Goal: Information Seeking & Learning: Compare options

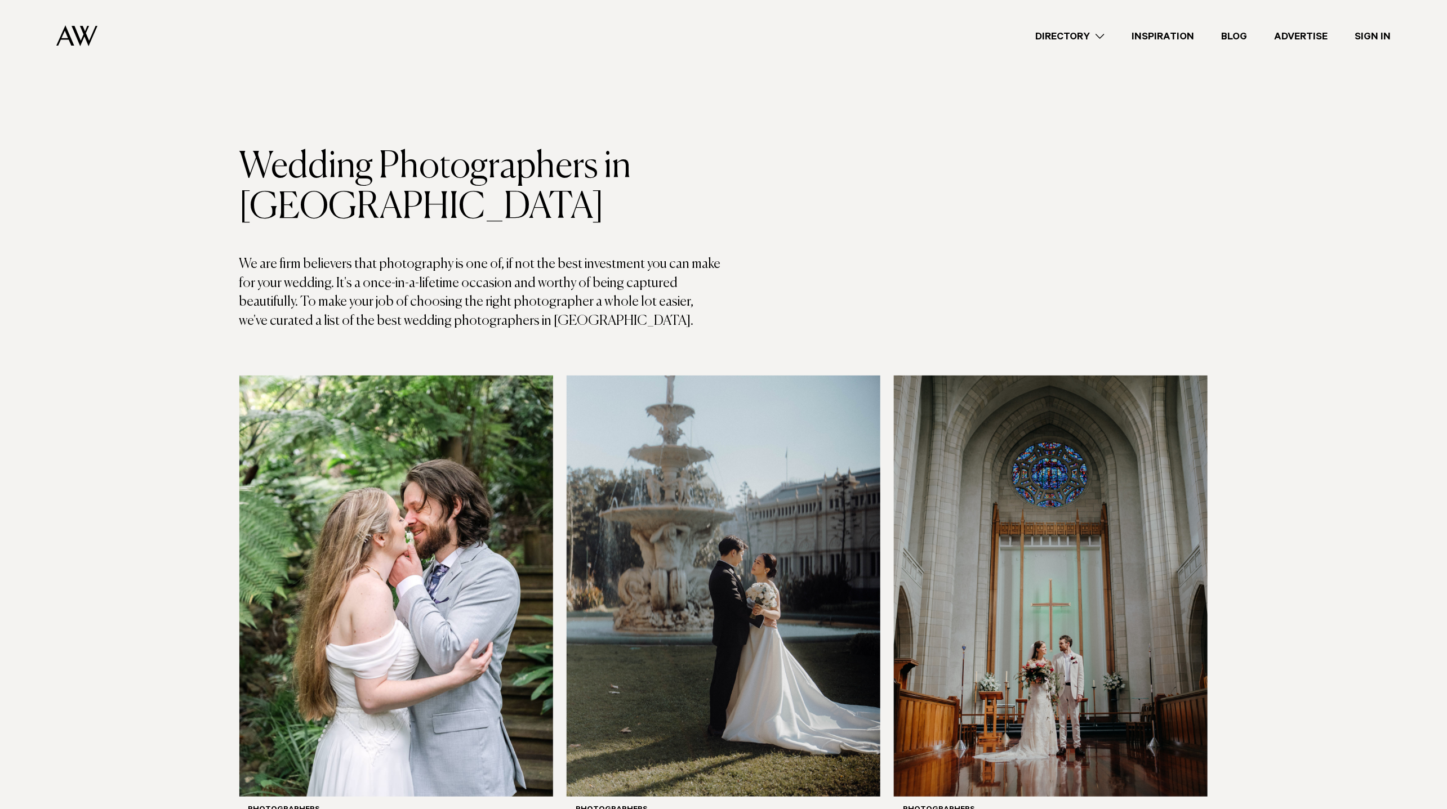
click at [1095, 38] on link "Directory" at bounding box center [1070, 36] width 96 height 15
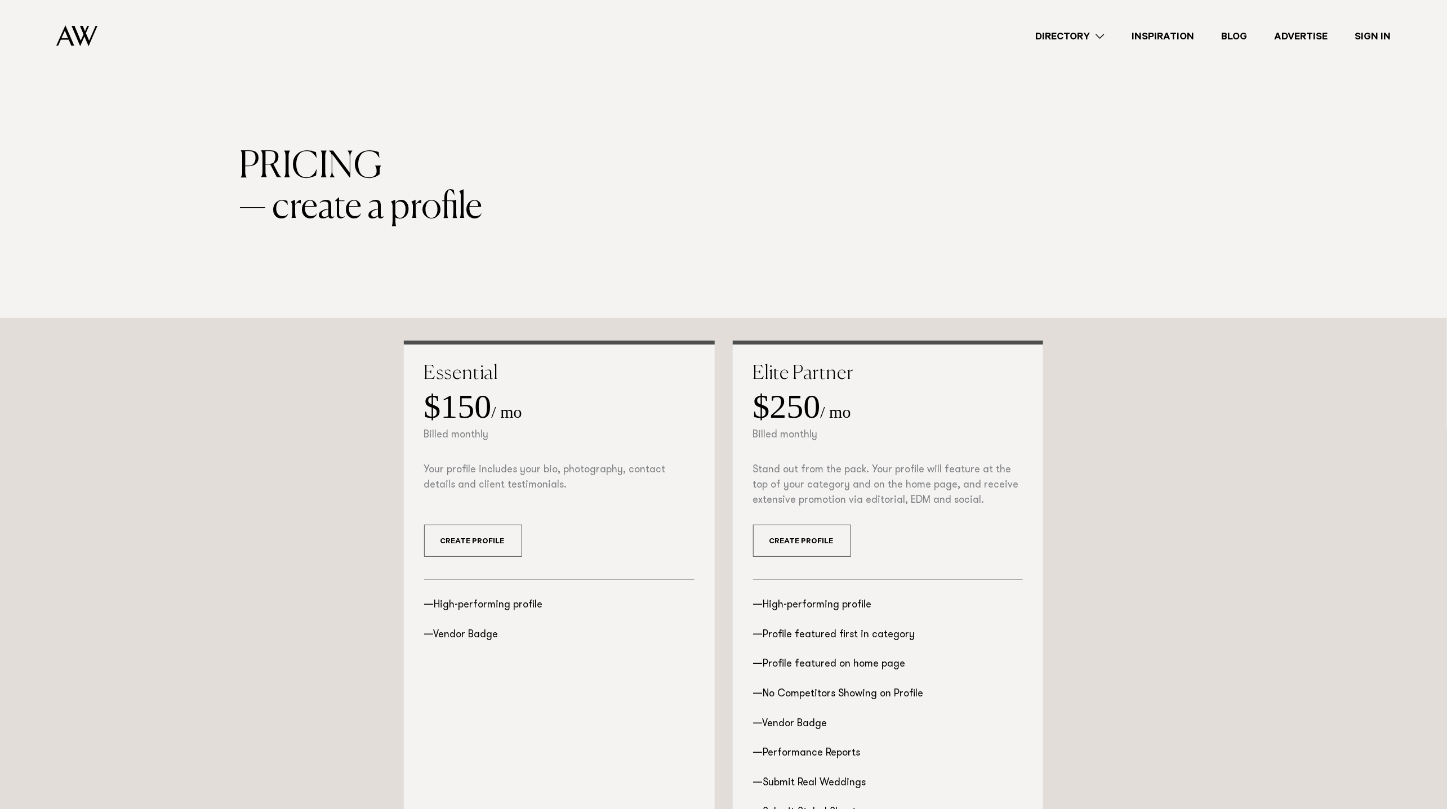
click at [1091, 34] on link "Directory" at bounding box center [1070, 36] width 96 height 15
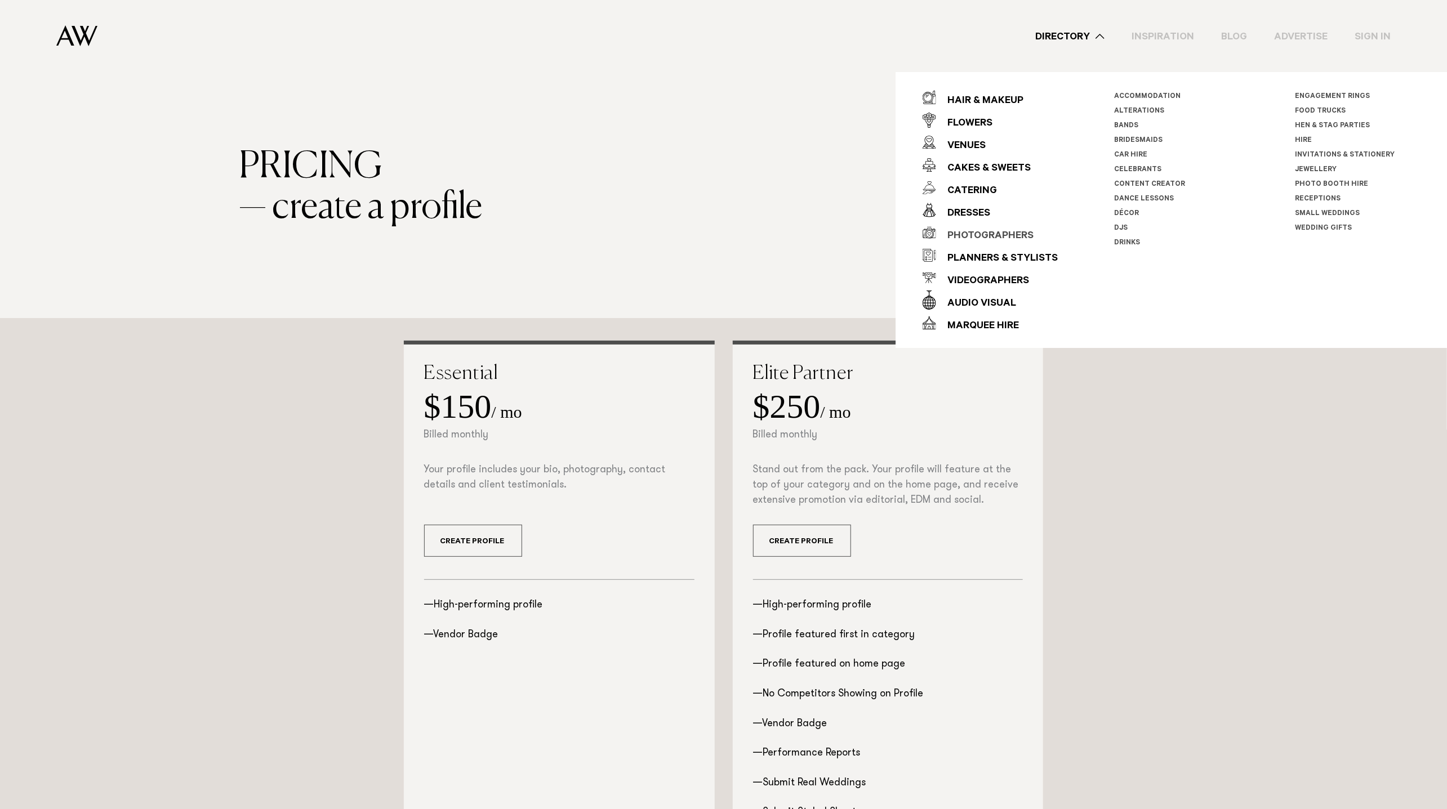
click at [1004, 241] on div "Photographers" at bounding box center [984, 236] width 97 height 23
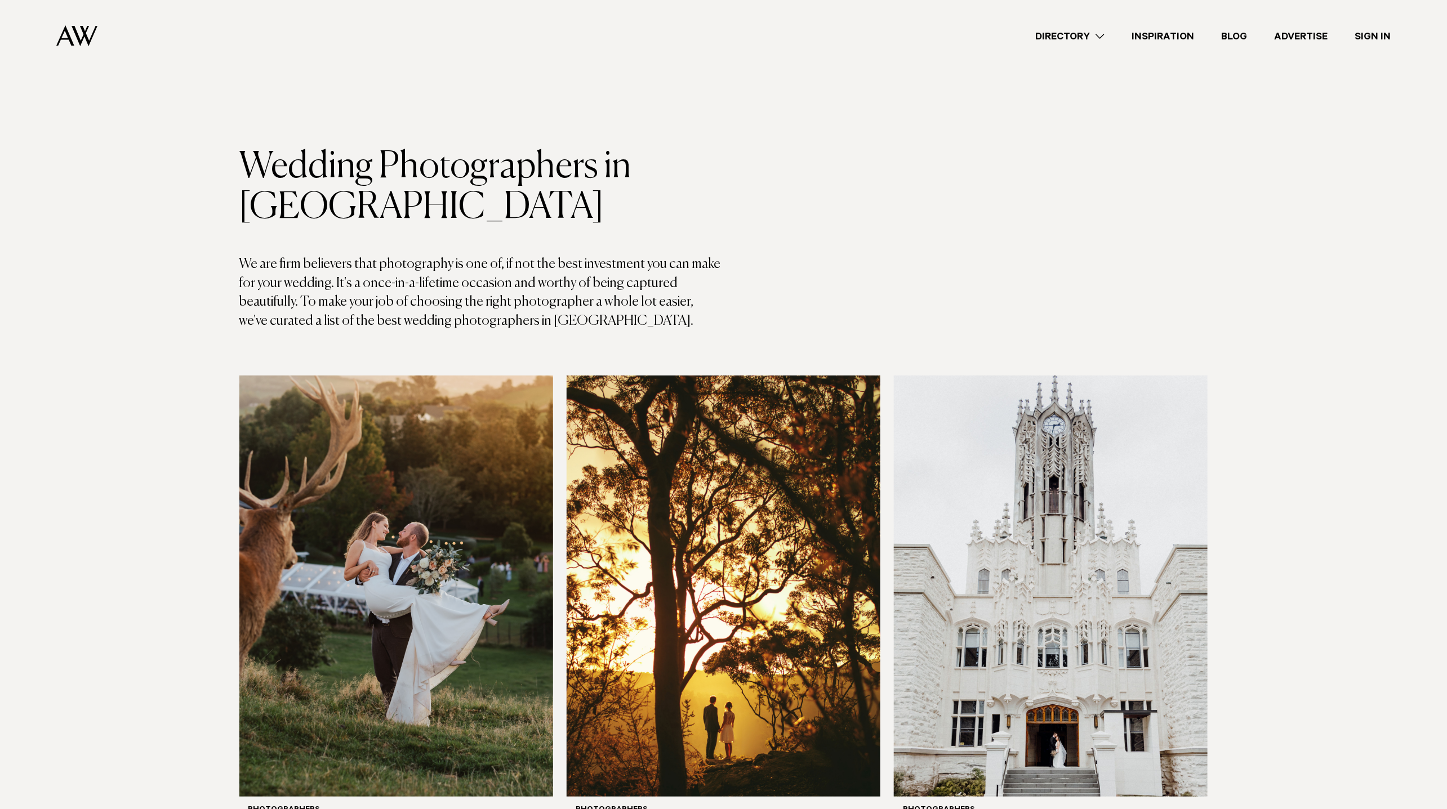
click at [68, 21] on nav "Directory Hair & Makeup Flowers Venues" at bounding box center [723, 36] width 1334 height 72
click at [72, 32] on img at bounding box center [76, 35] width 41 height 21
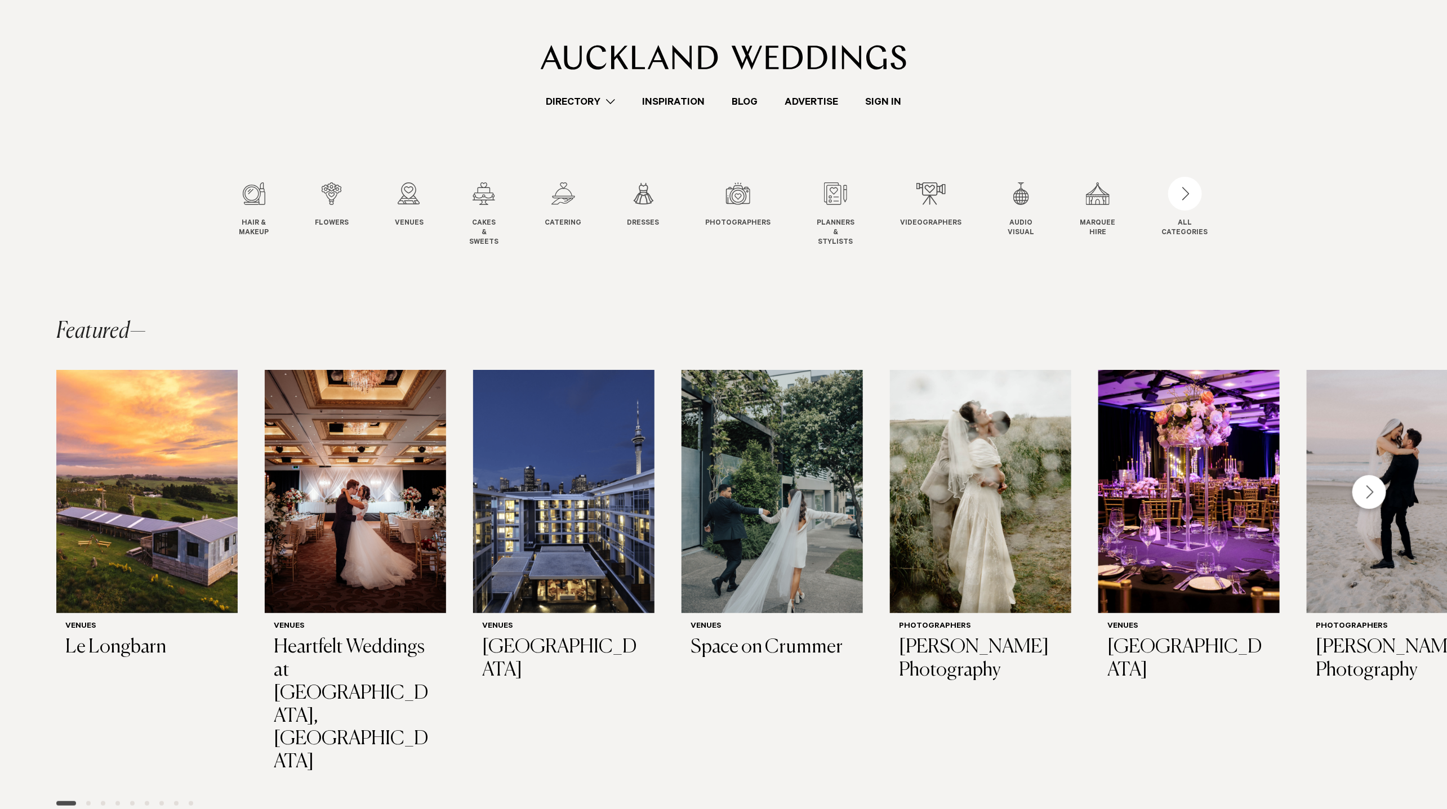
click at [752, 279] on section "Hair & Makeup Hair & Makeup Flowers Flowers Venues Venues Cakes" at bounding box center [723, 196] width 1447 height 175
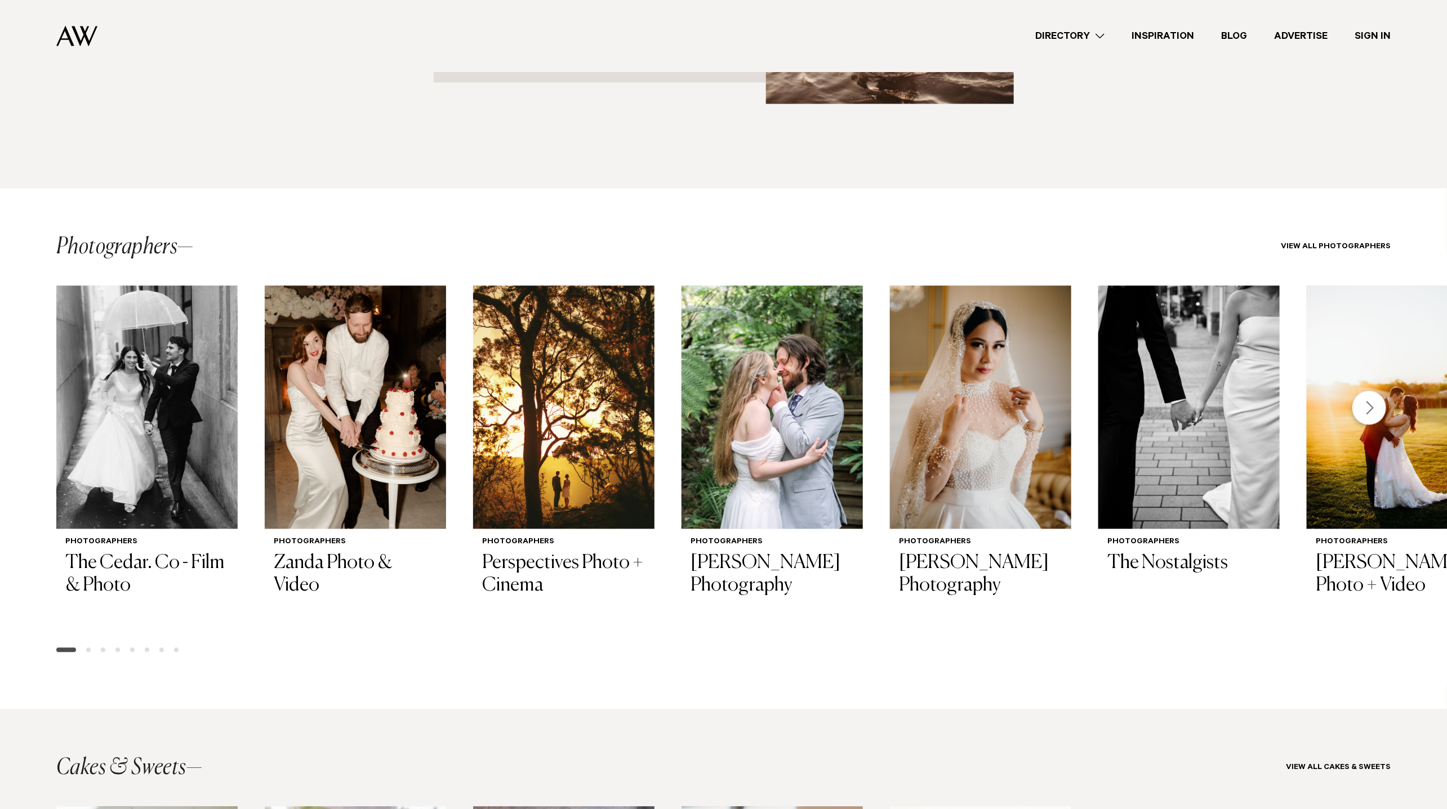
scroll to position [1608, 0]
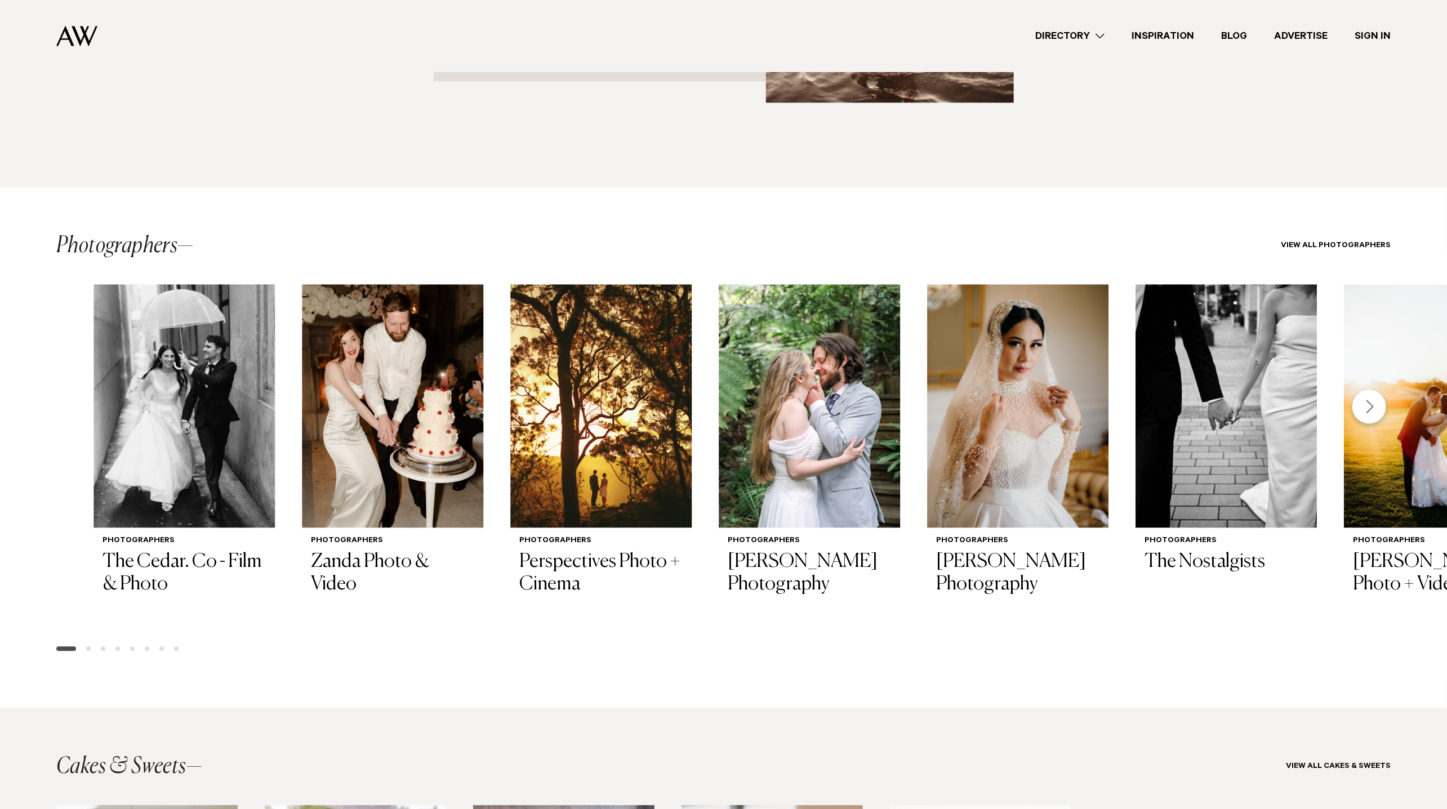
click at [0, 562] on div "Photographers The Cedar. Co - Film & Photo Photographers Zanda Photo & Video Ph…" at bounding box center [723, 472] width 1447 height 376
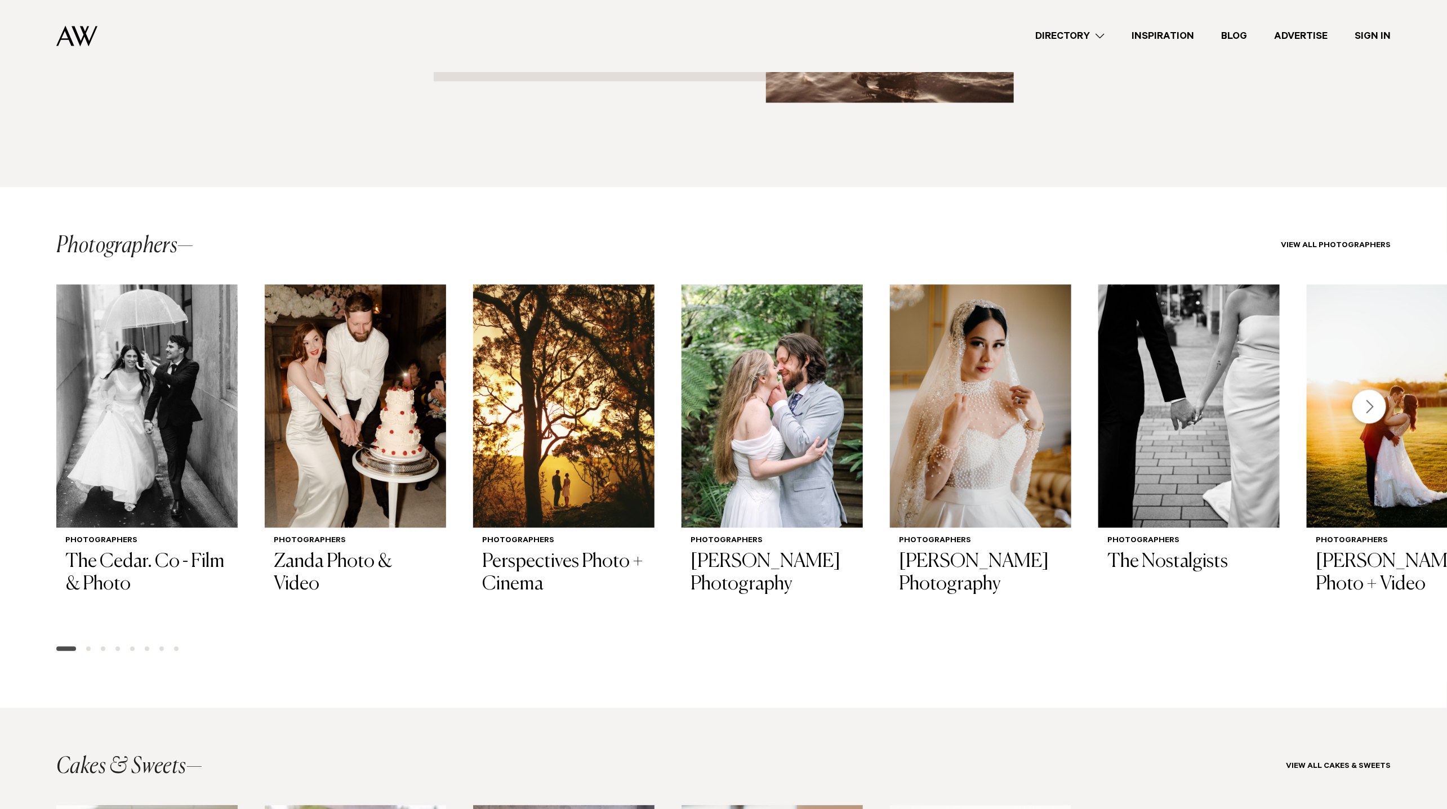
click at [1373, 390] on div "Next slide" at bounding box center [1369, 407] width 34 height 34
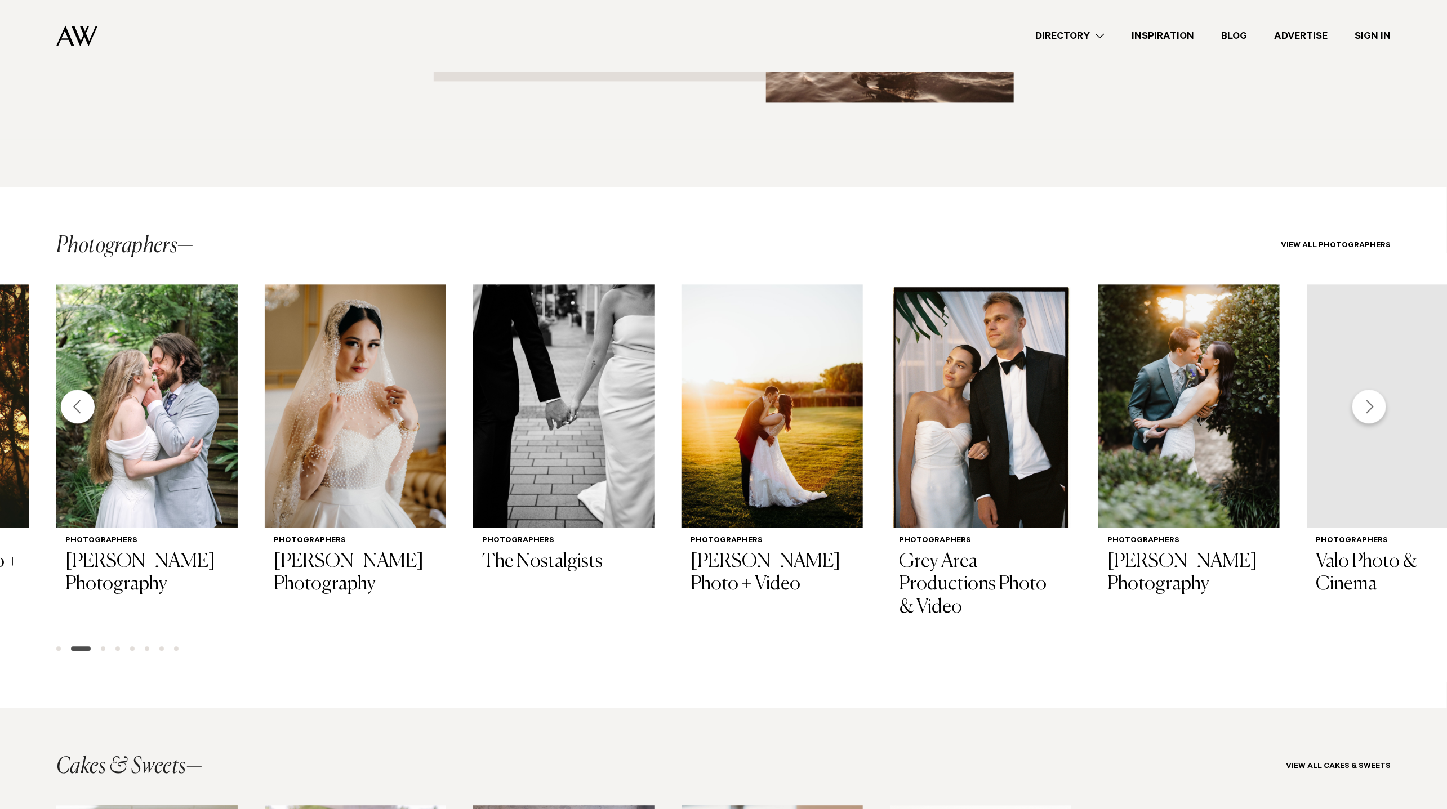
click at [1373, 390] on div "Next slide" at bounding box center [1369, 407] width 34 height 34
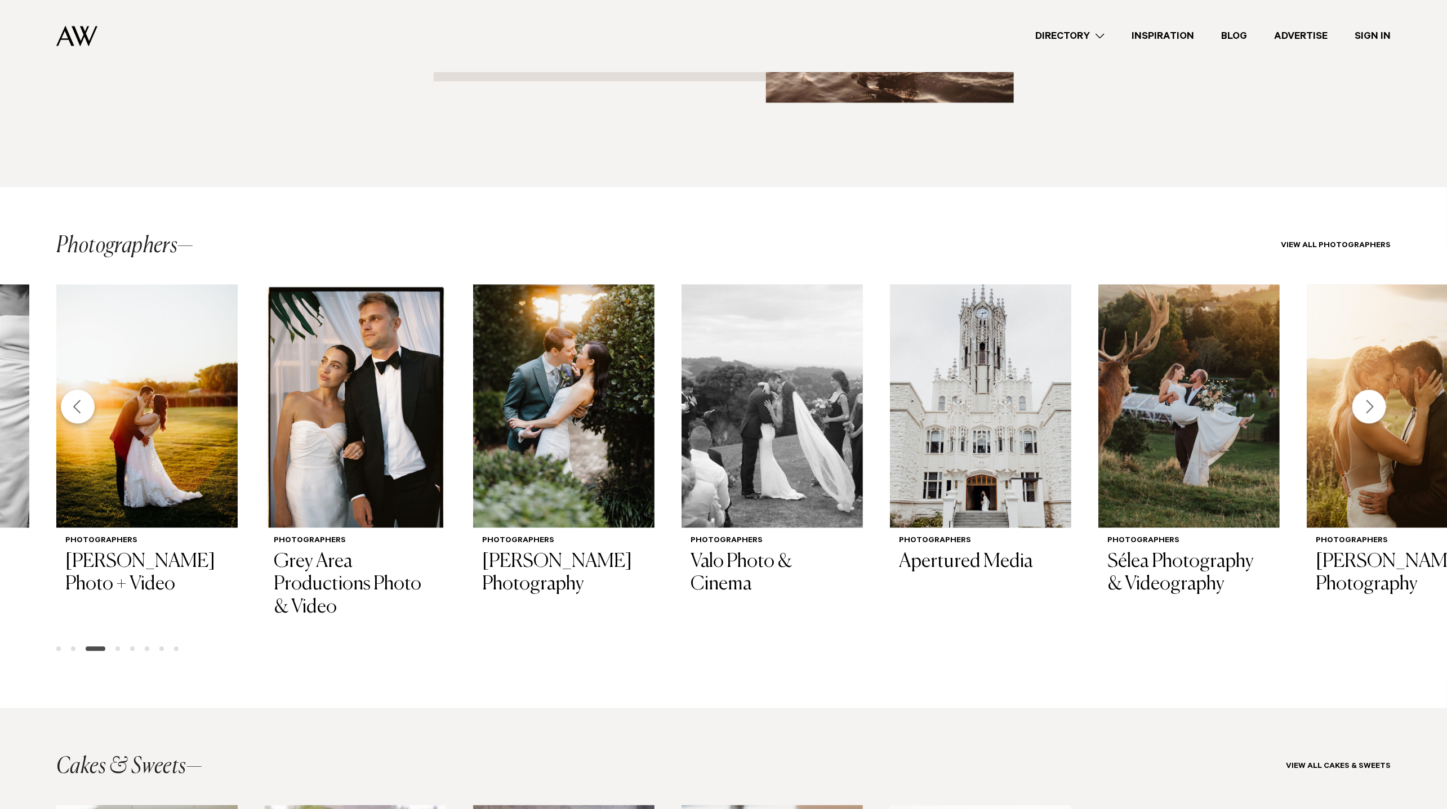
click at [1373, 390] on div "Next slide" at bounding box center [1369, 407] width 34 height 34
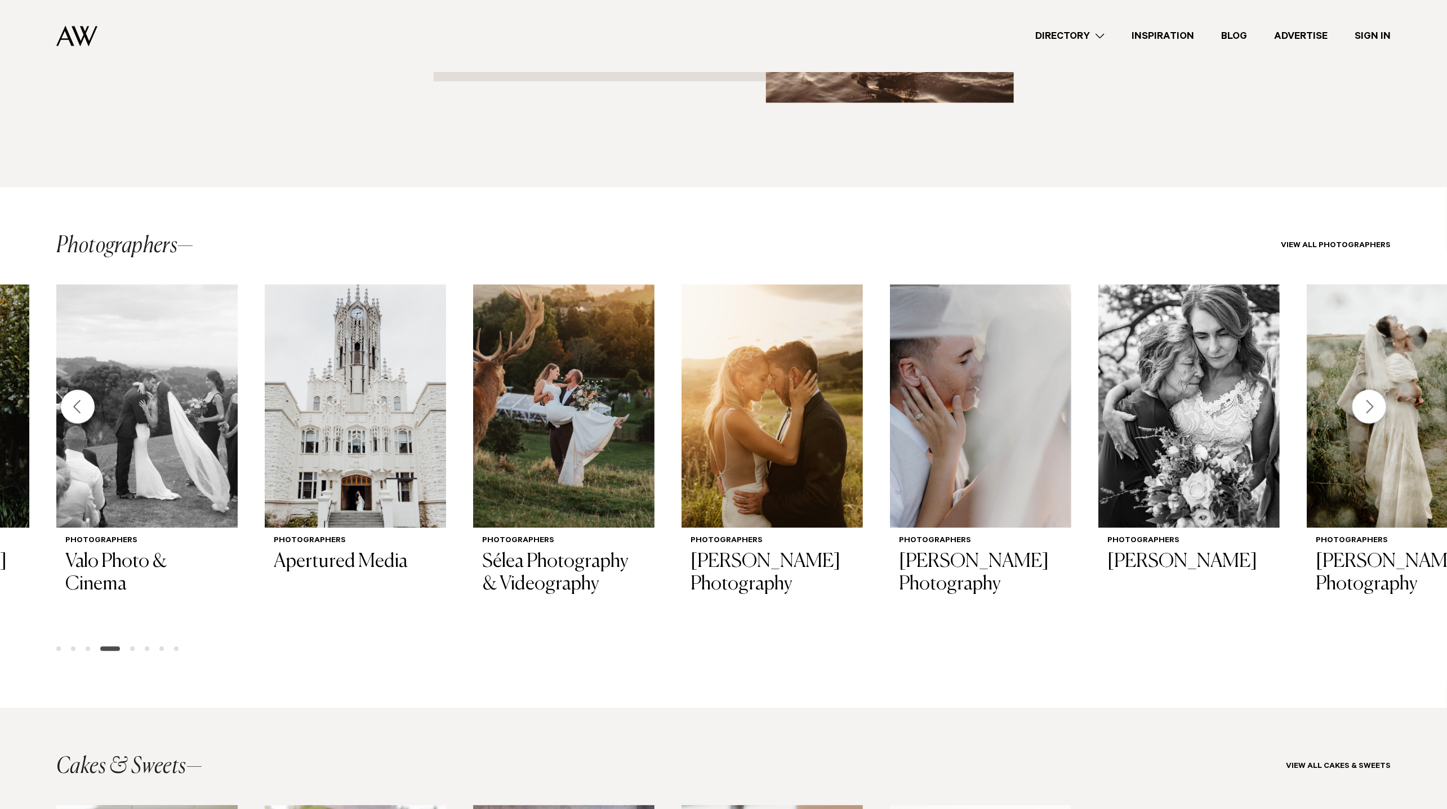
click at [1373, 390] on div "Next slide" at bounding box center [1369, 407] width 34 height 34
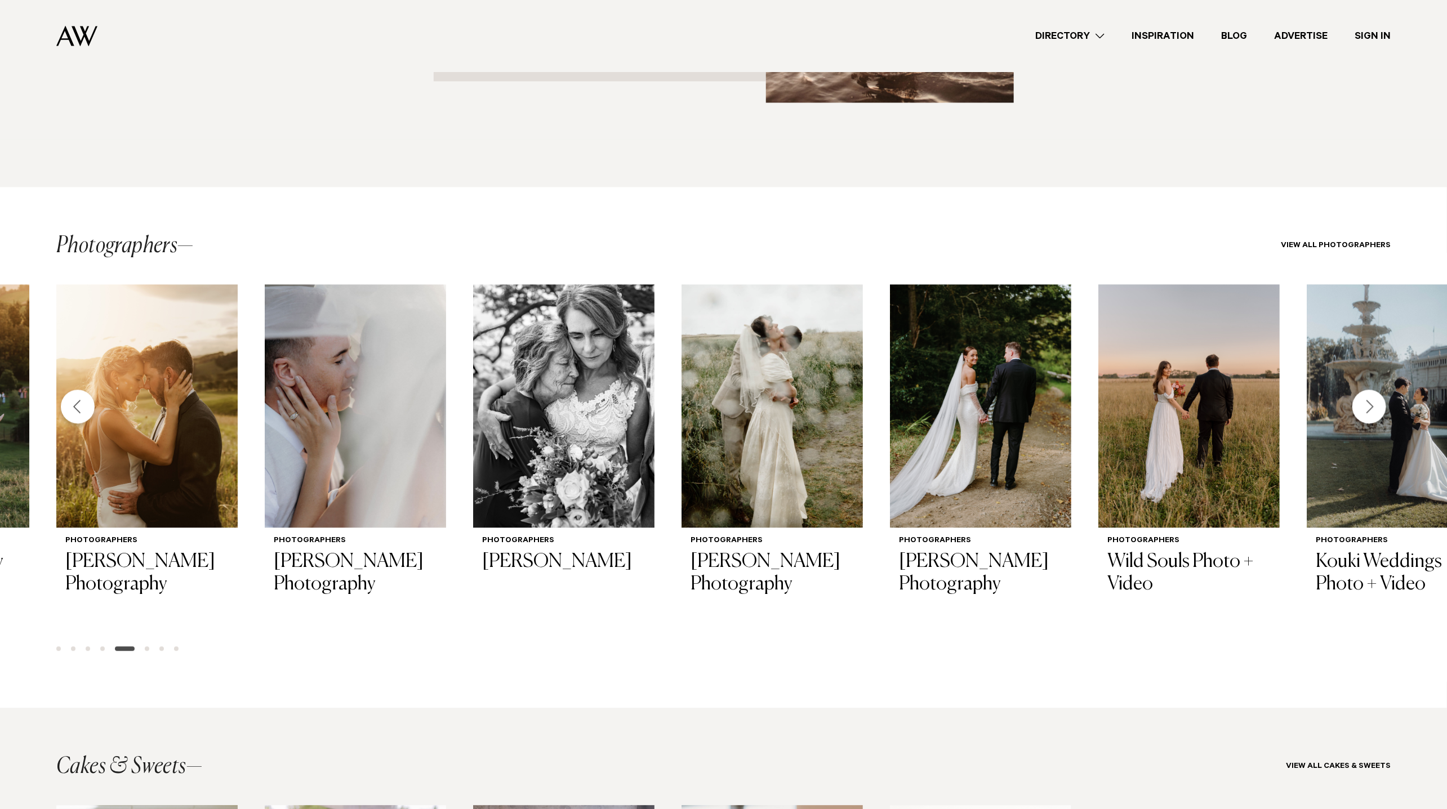
click at [1373, 390] on div "Next slide" at bounding box center [1369, 407] width 34 height 34
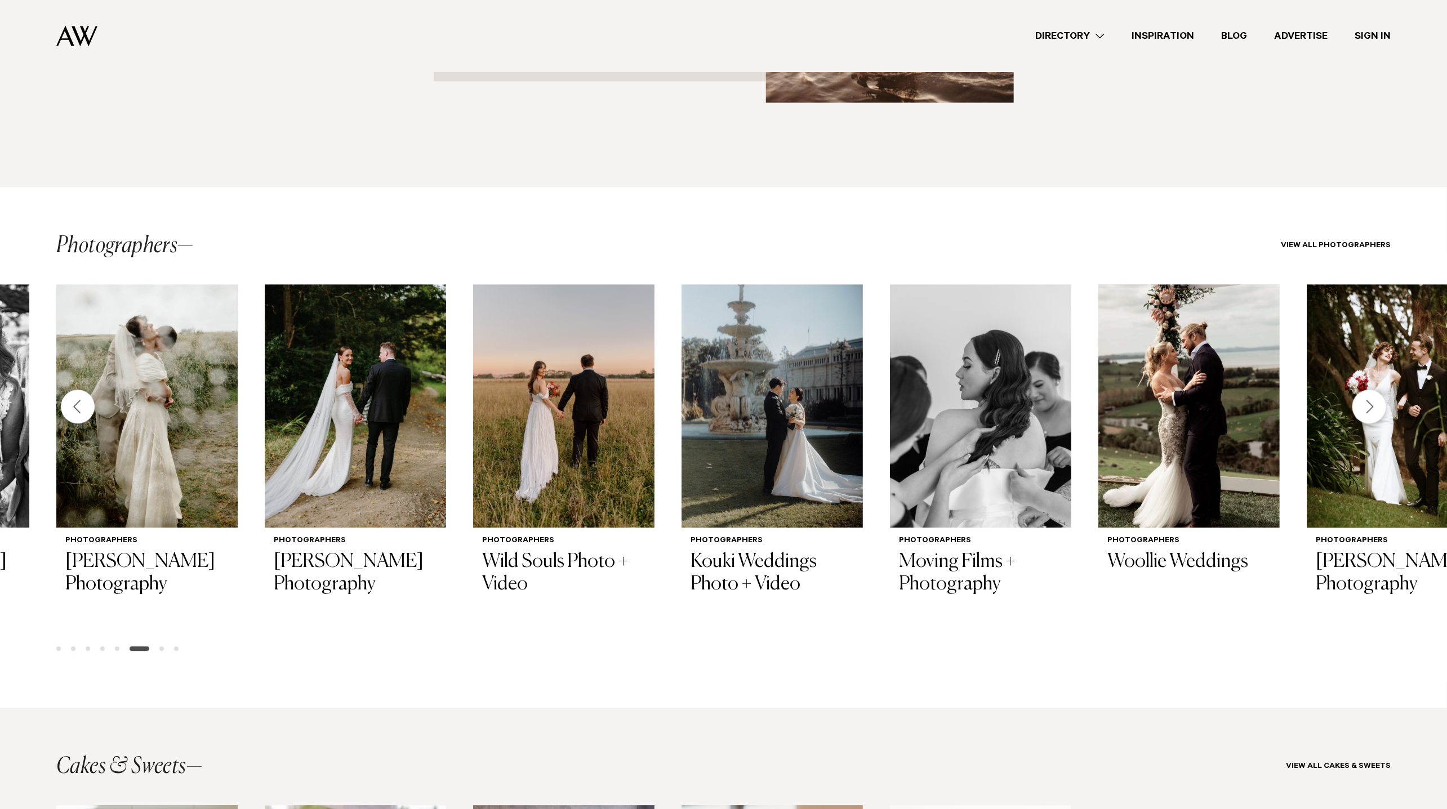
click at [1373, 390] on div "Next slide" at bounding box center [1369, 407] width 34 height 34
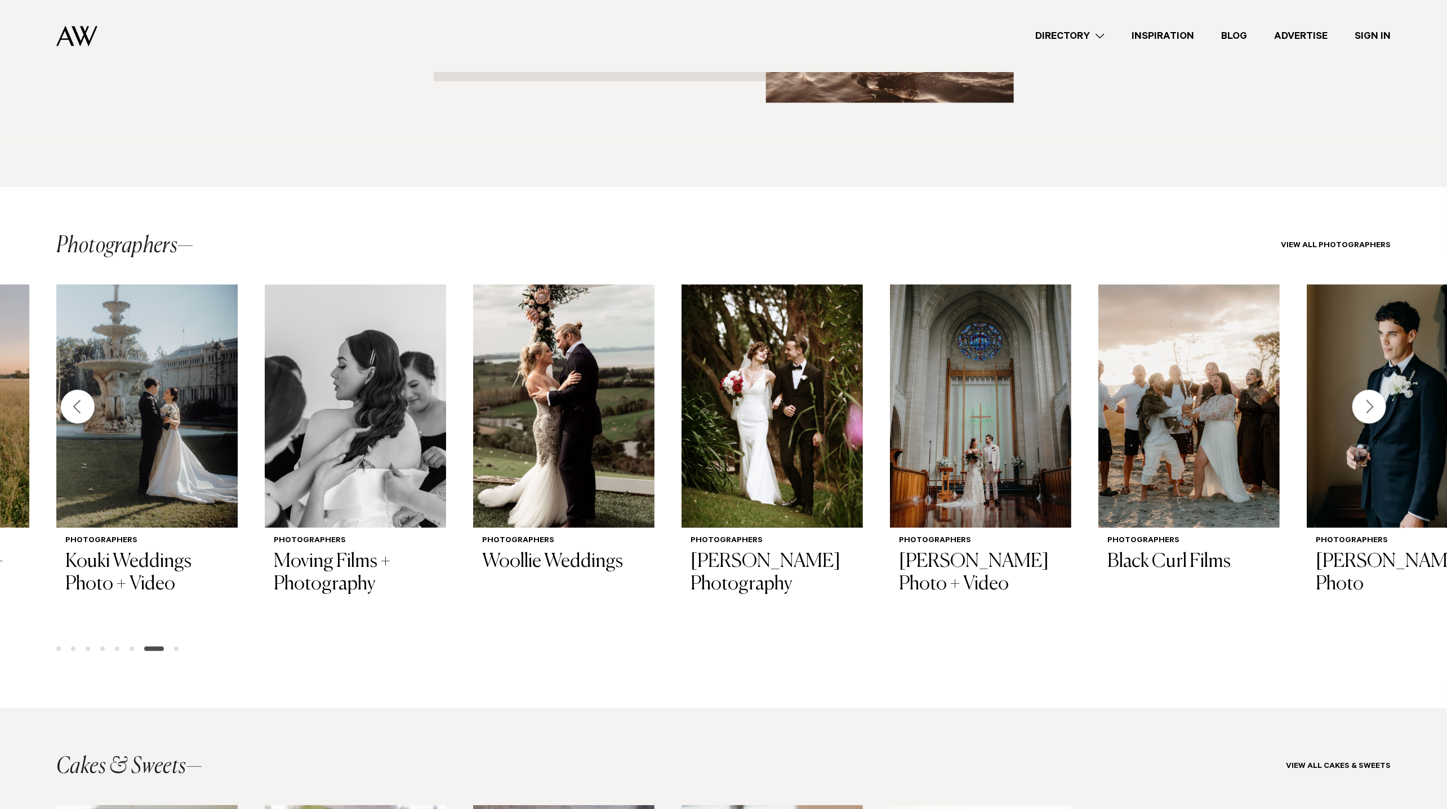
click at [1373, 390] on div "Next slide" at bounding box center [1369, 407] width 34 height 34
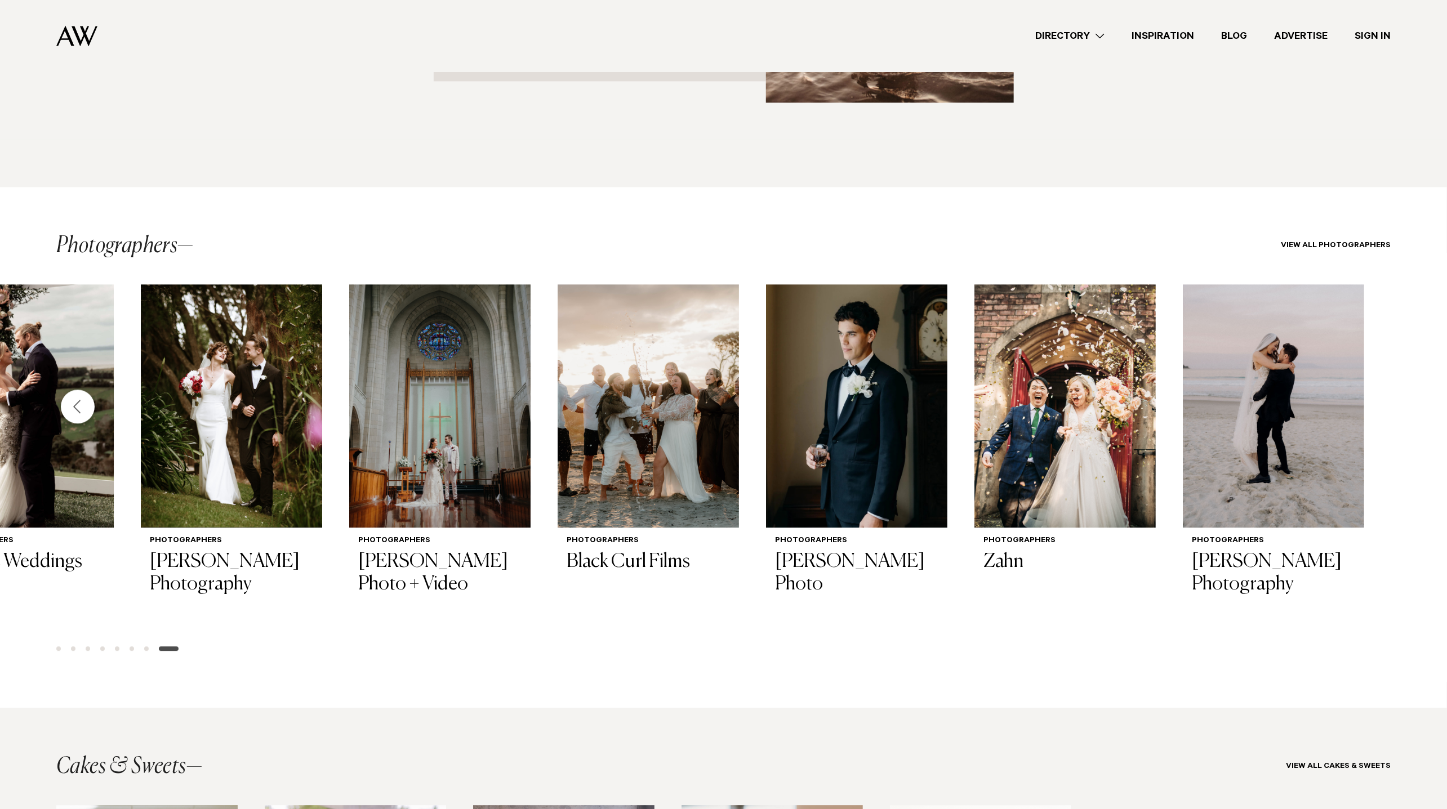
click at [1373, 346] on div "Photographers The Cedar. Co - Film & Photo Photographers Zanda Photo & Video Ph…" at bounding box center [723, 472] width 1447 height 376
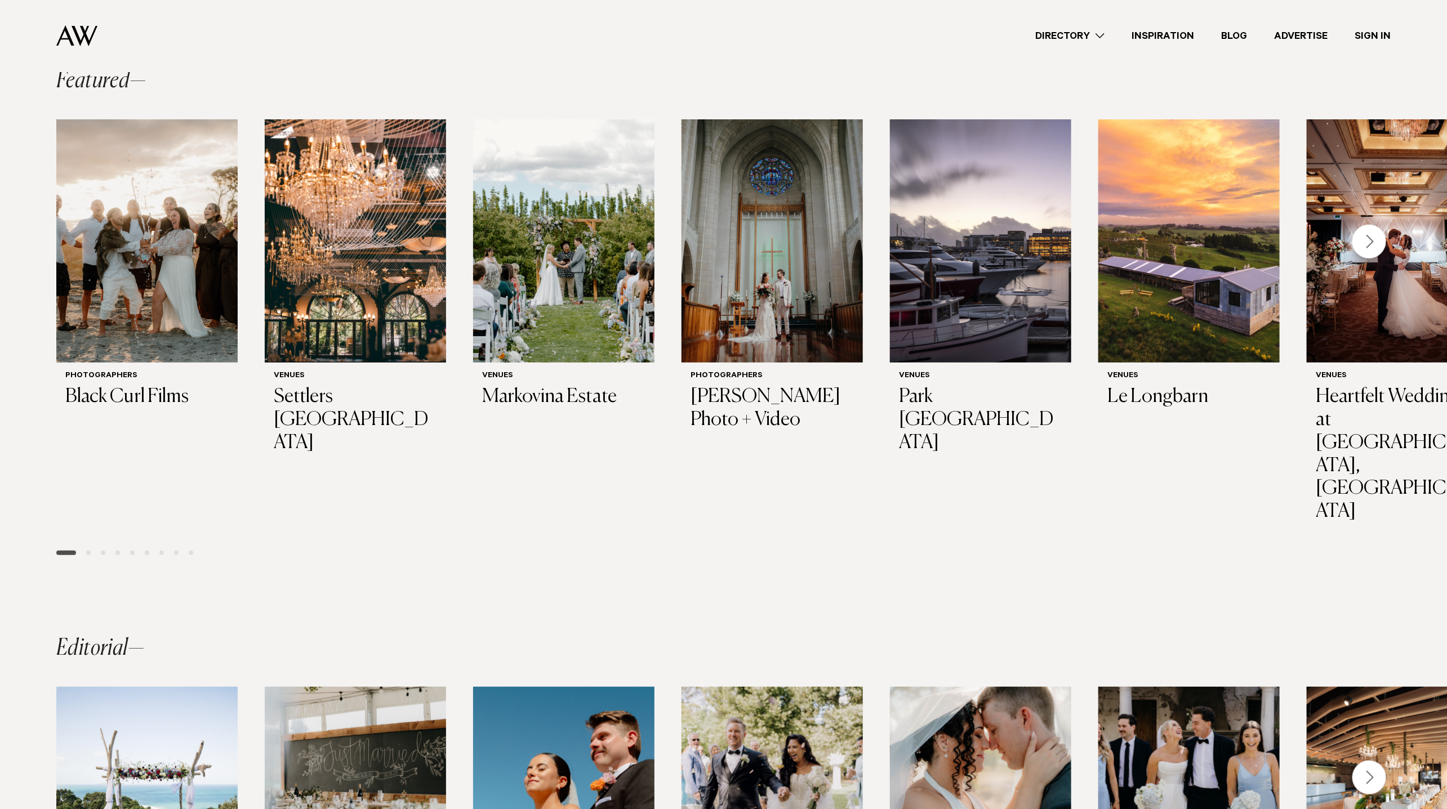
scroll to position [0, 0]
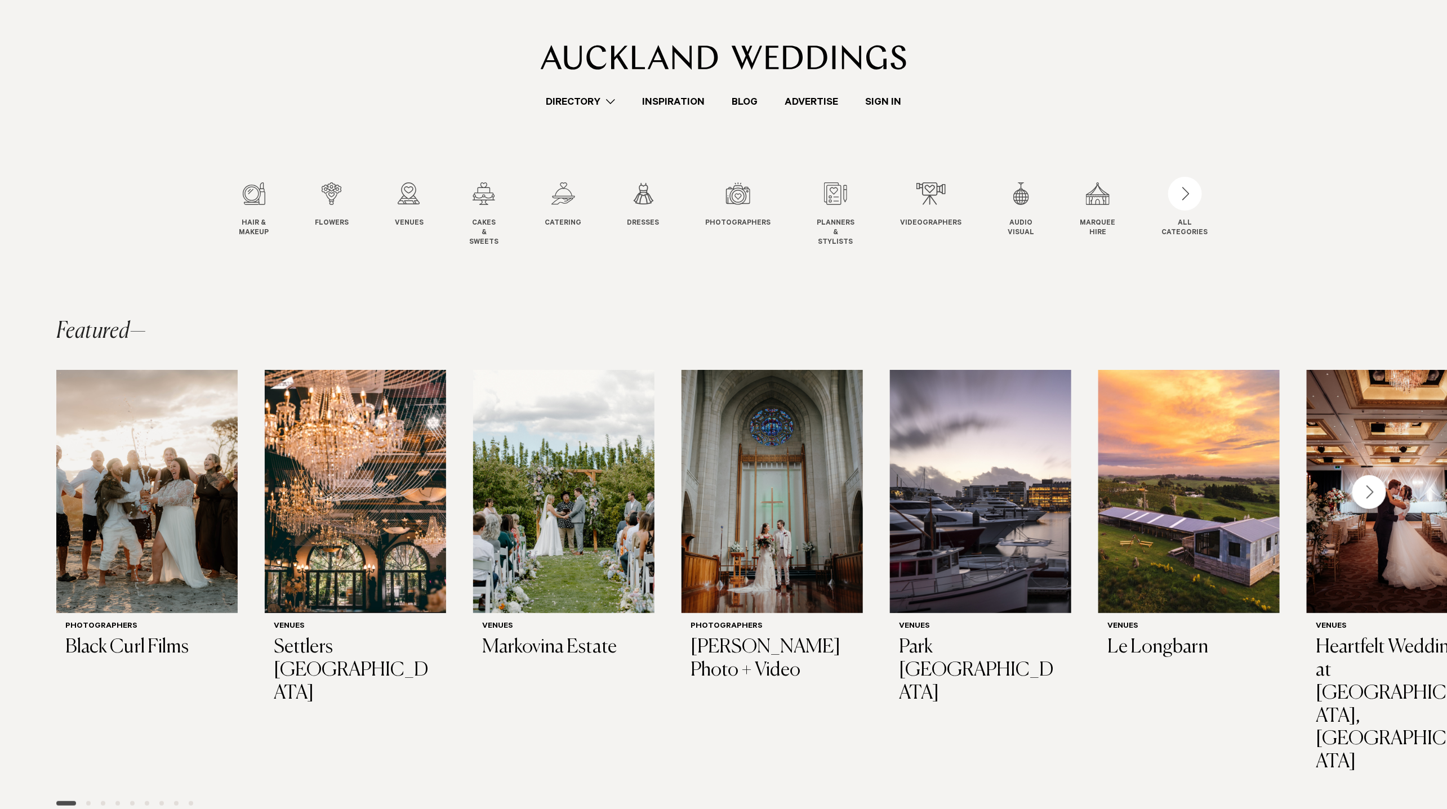
click at [1369, 498] on div "Next slide" at bounding box center [1369, 492] width 34 height 34
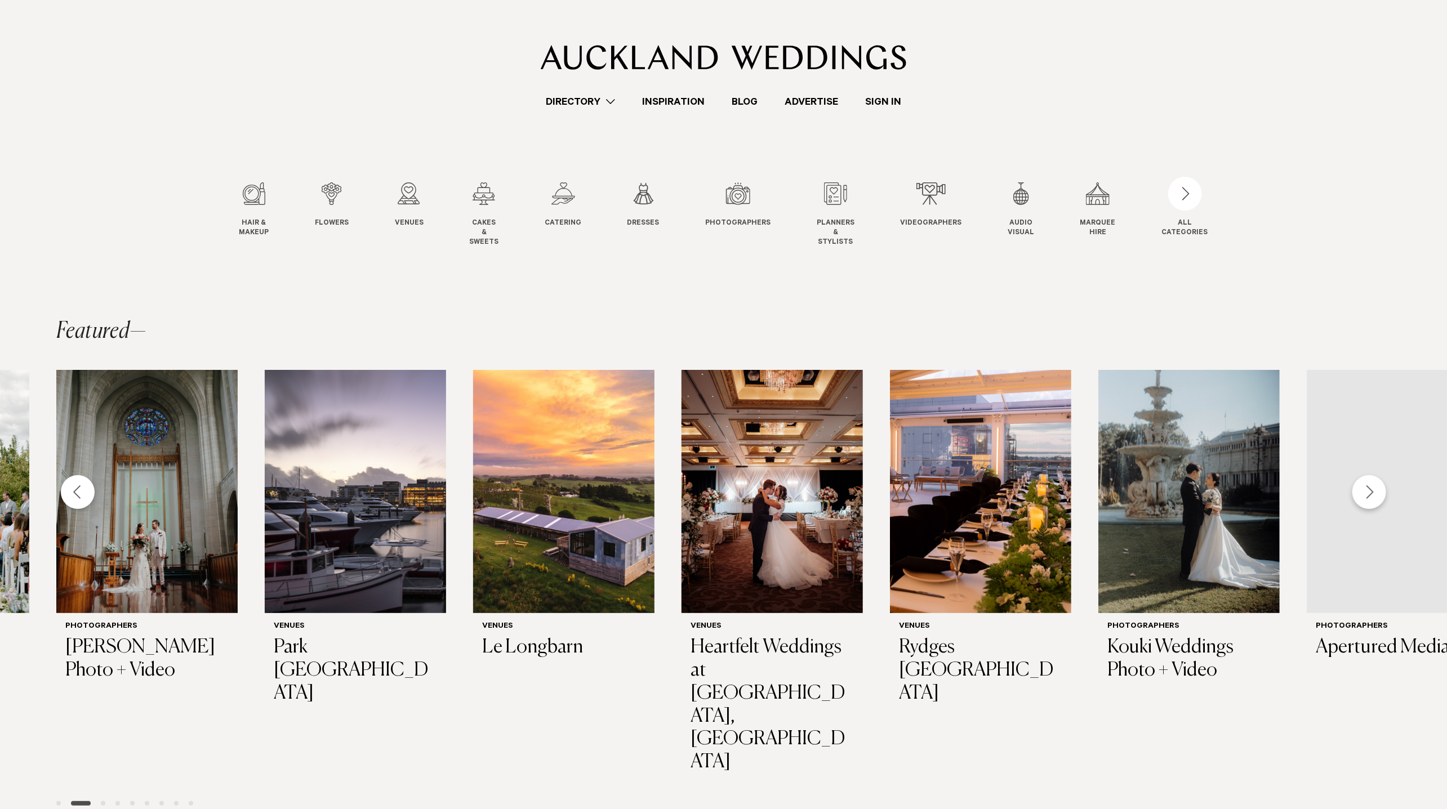
click at [1369, 498] on div "Next slide" at bounding box center [1369, 492] width 34 height 34
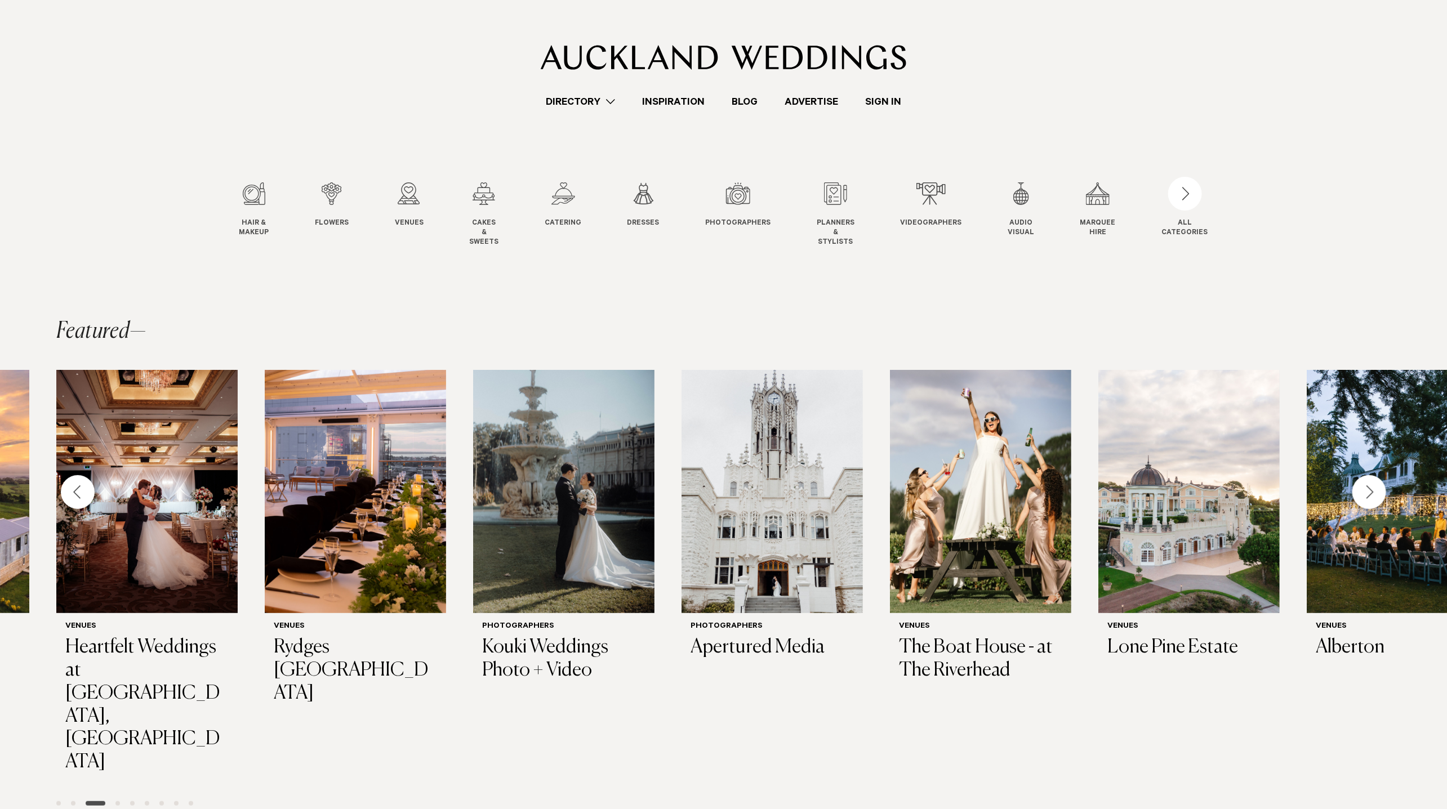
click at [1369, 498] on div "Next slide" at bounding box center [1369, 492] width 34 height 34
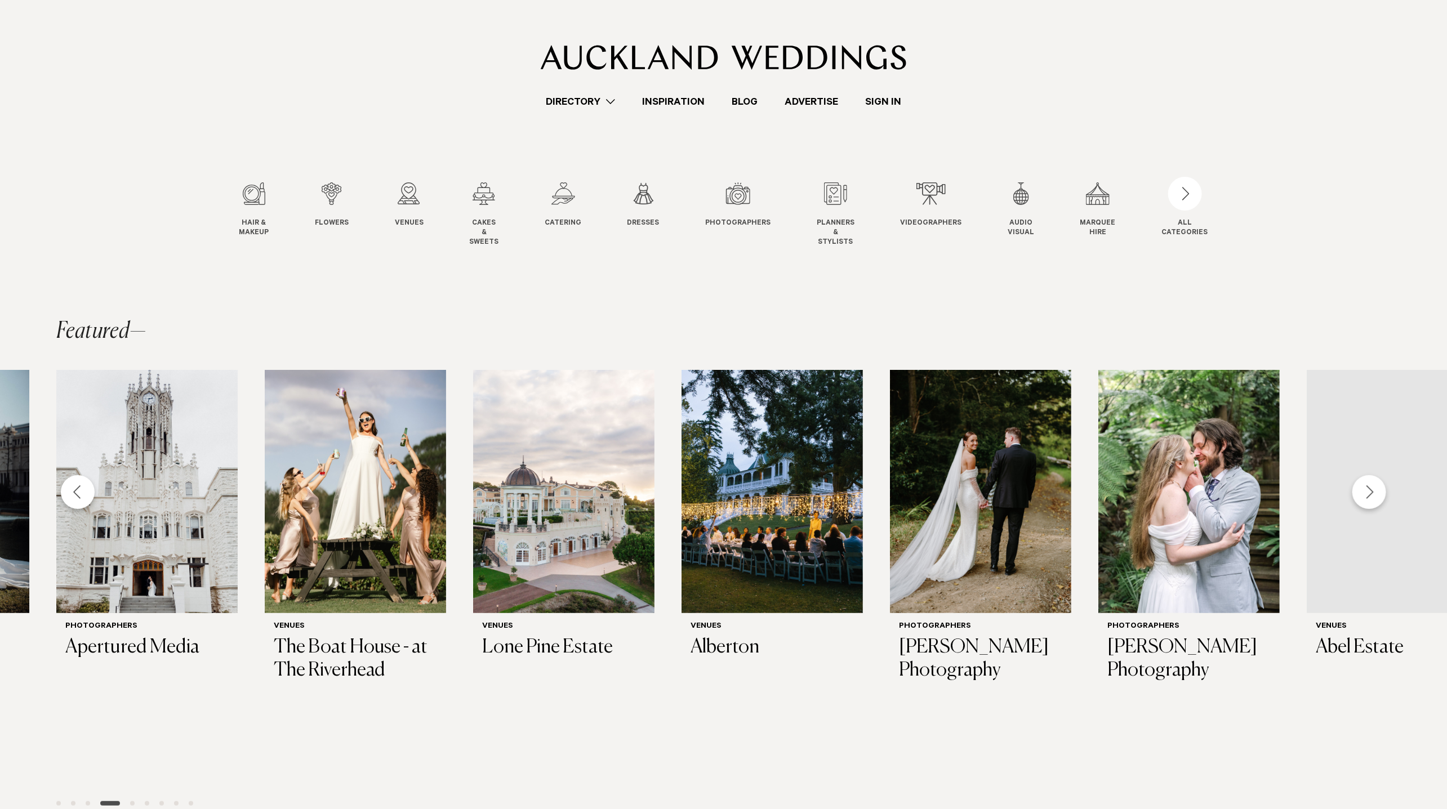
click at [1369, 498] on div "Next slide" at bounding box center [1369, 492] width 34 height 34
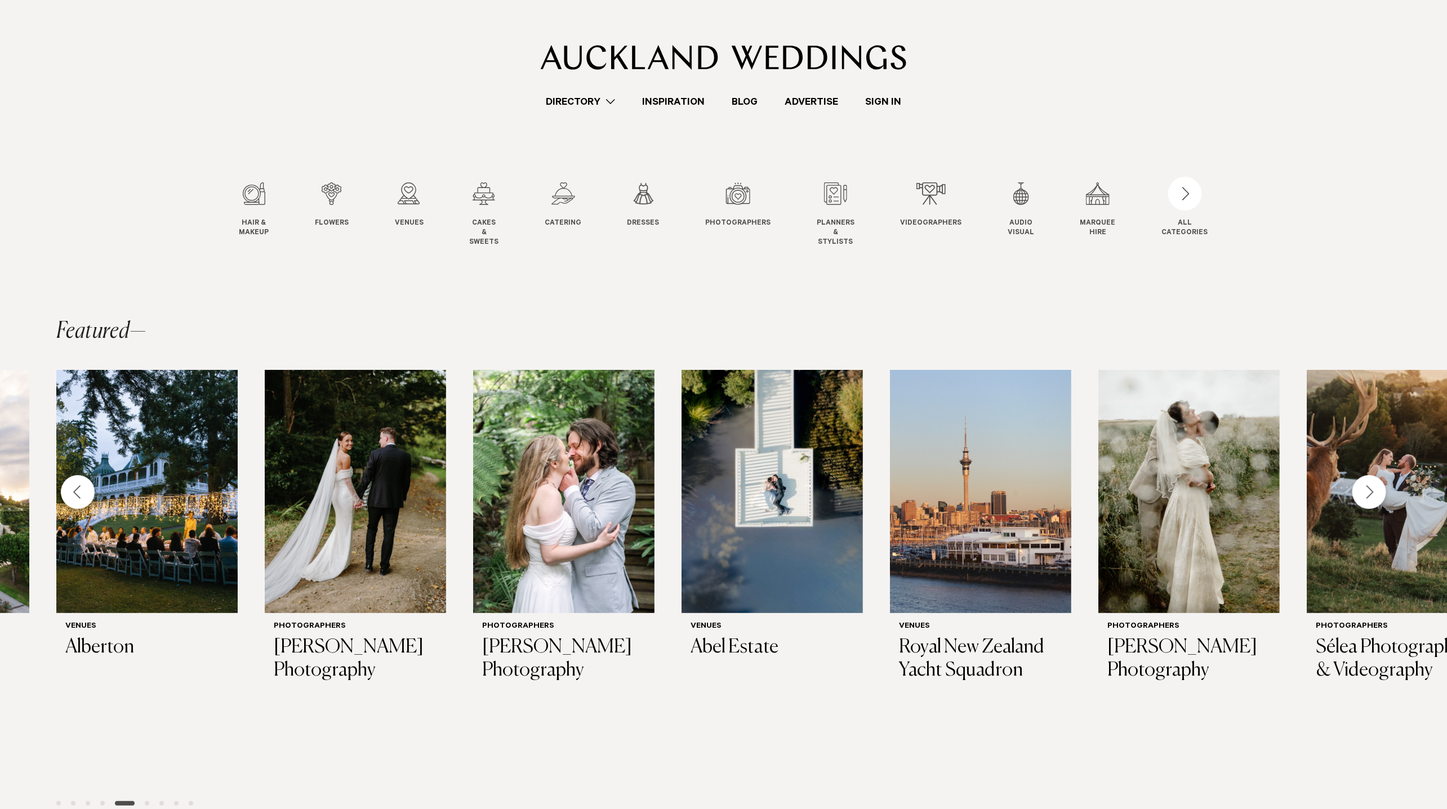
click at [1369, 498] on div "Next slide" at bounding box center [1369, 492] width 34 height 34
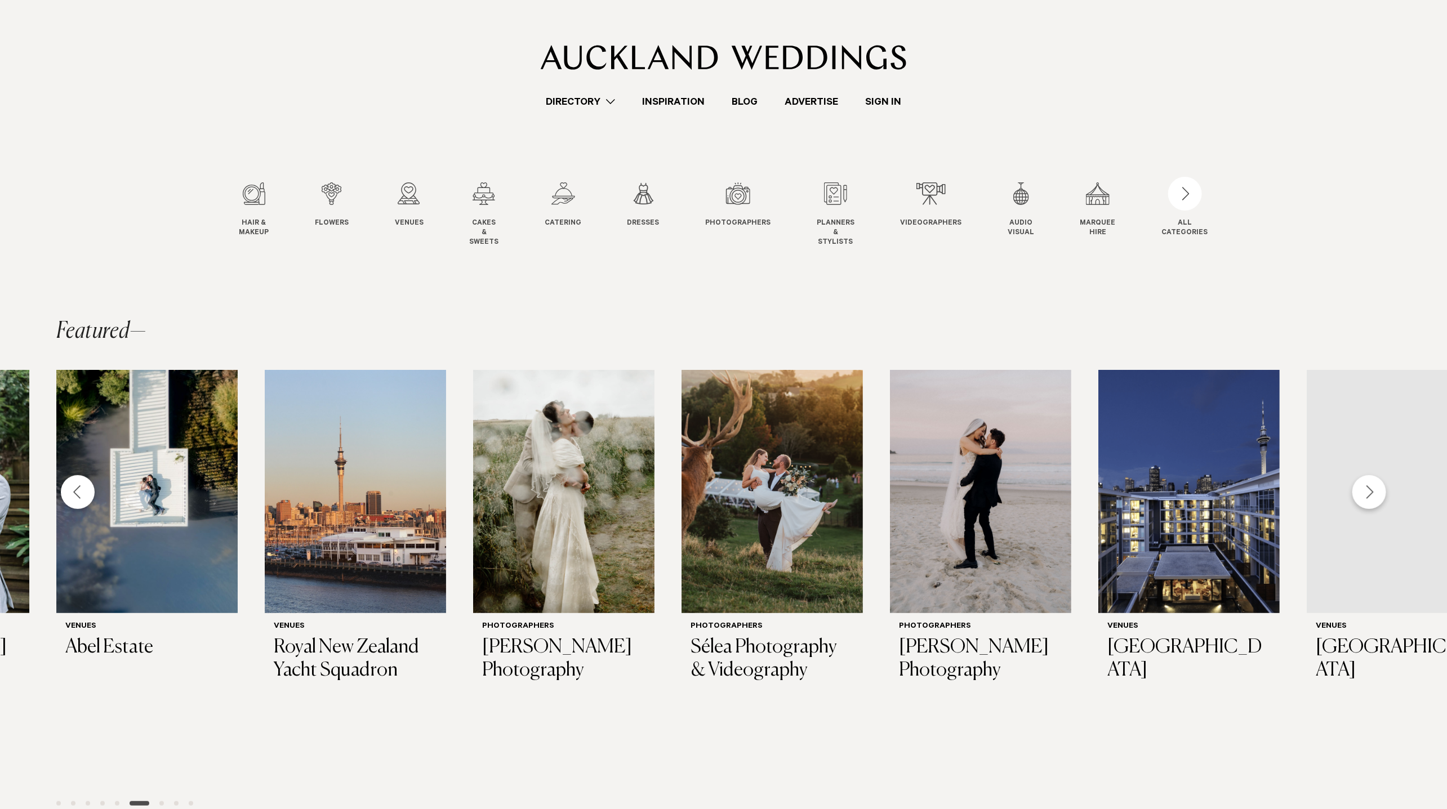
click at [1369, 498] on div "Next slide" at bounding box center [1369, 492] width 34 height 34
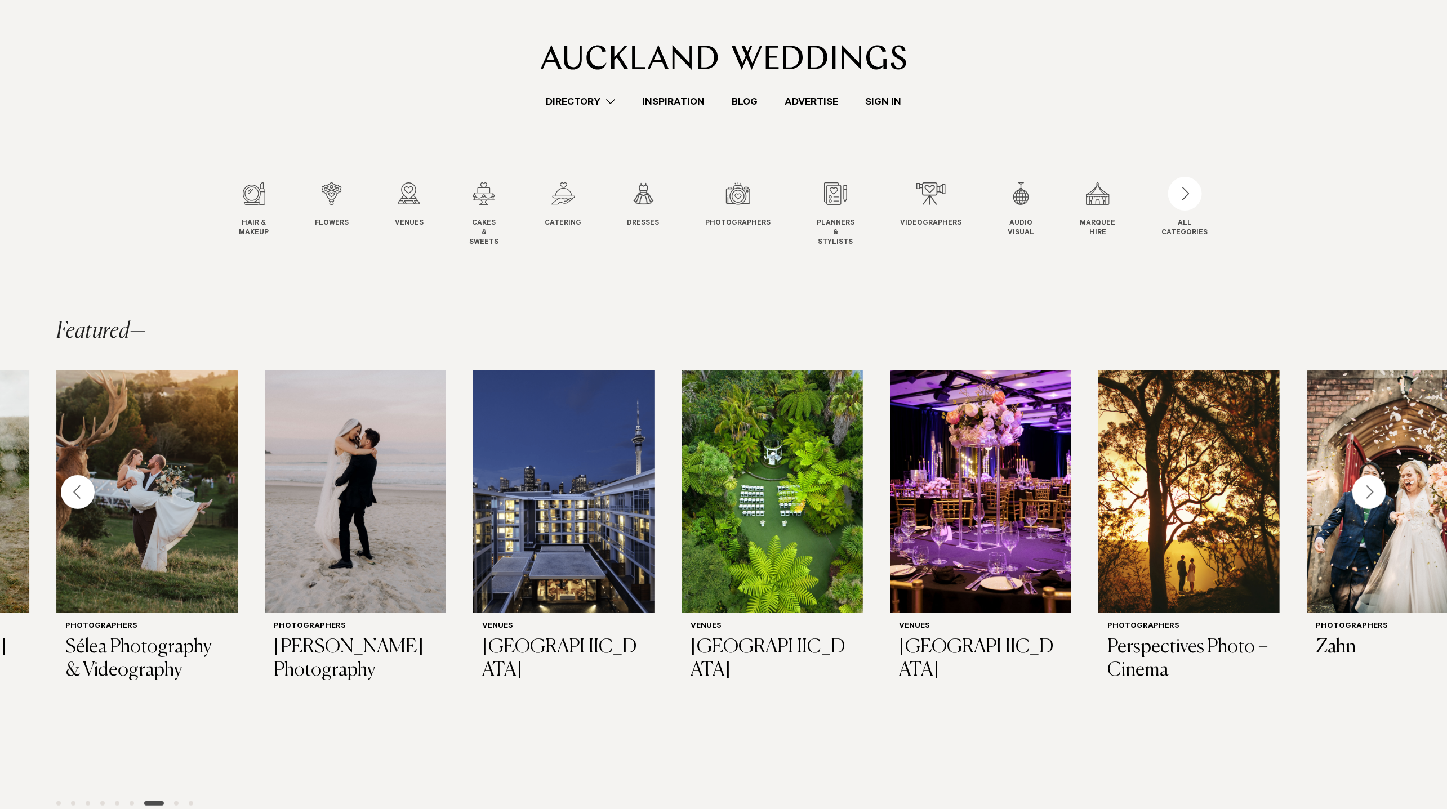
click at [1369, 498] on div "Next slide" at bounding box center [1369, 492] width 34 height 34
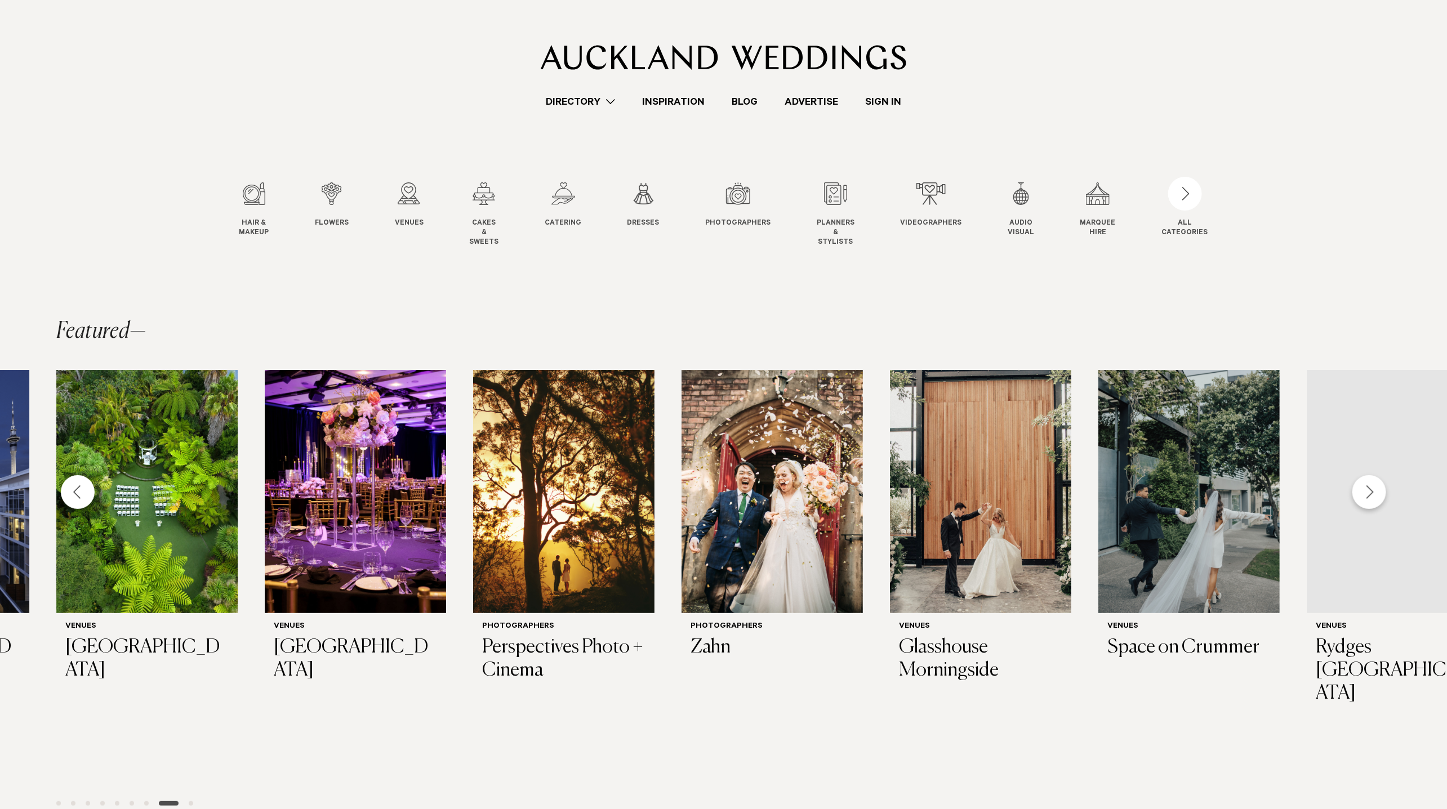
click at [1369, 498] on div "Next slide" at bounding box center [1369, 492] width 34 height 34
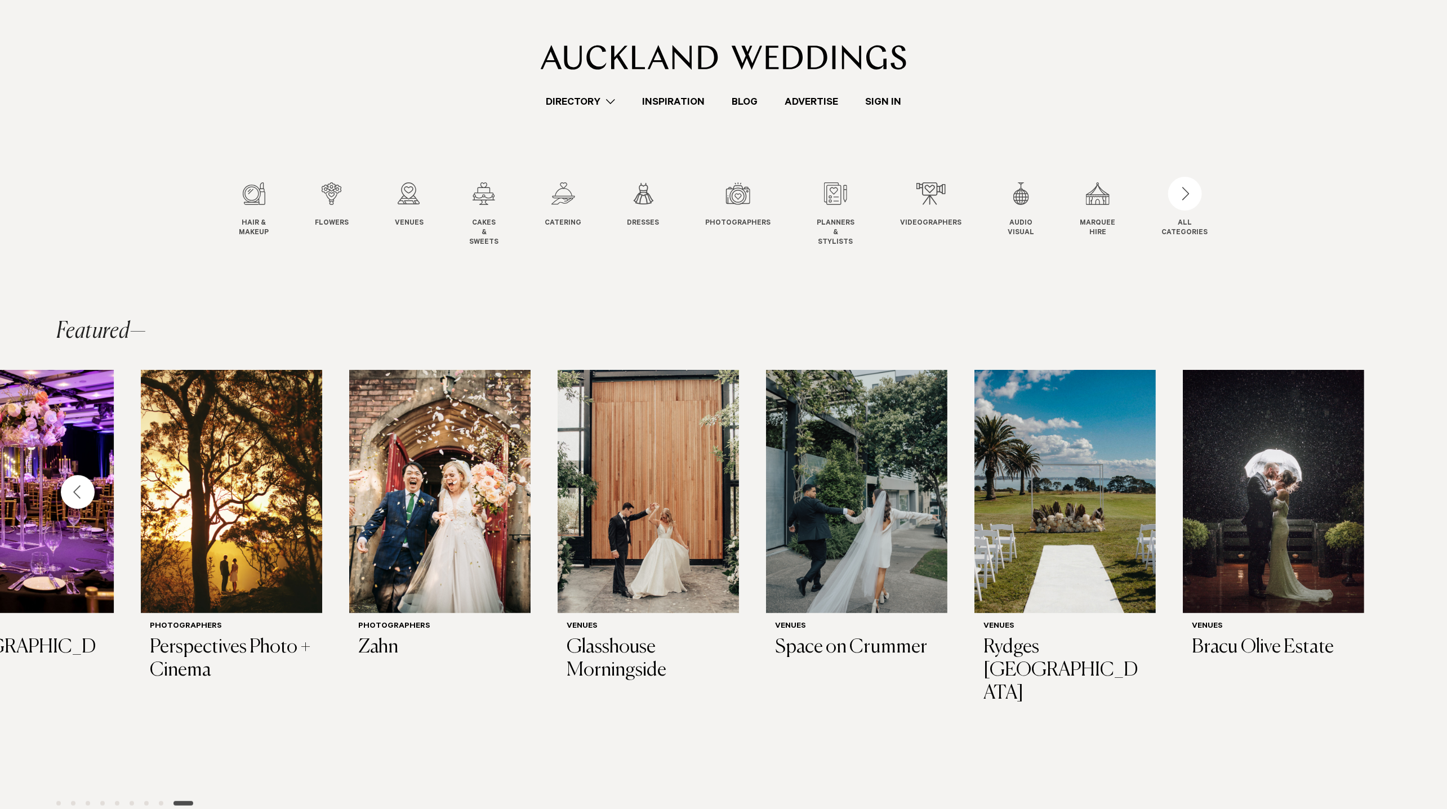
click at [1369, 498] on div "Photographers Black Curl Films Venues Settlers Country Manor Venues Markovina E…" at bounding box center [723, 592] width 1447 height 445
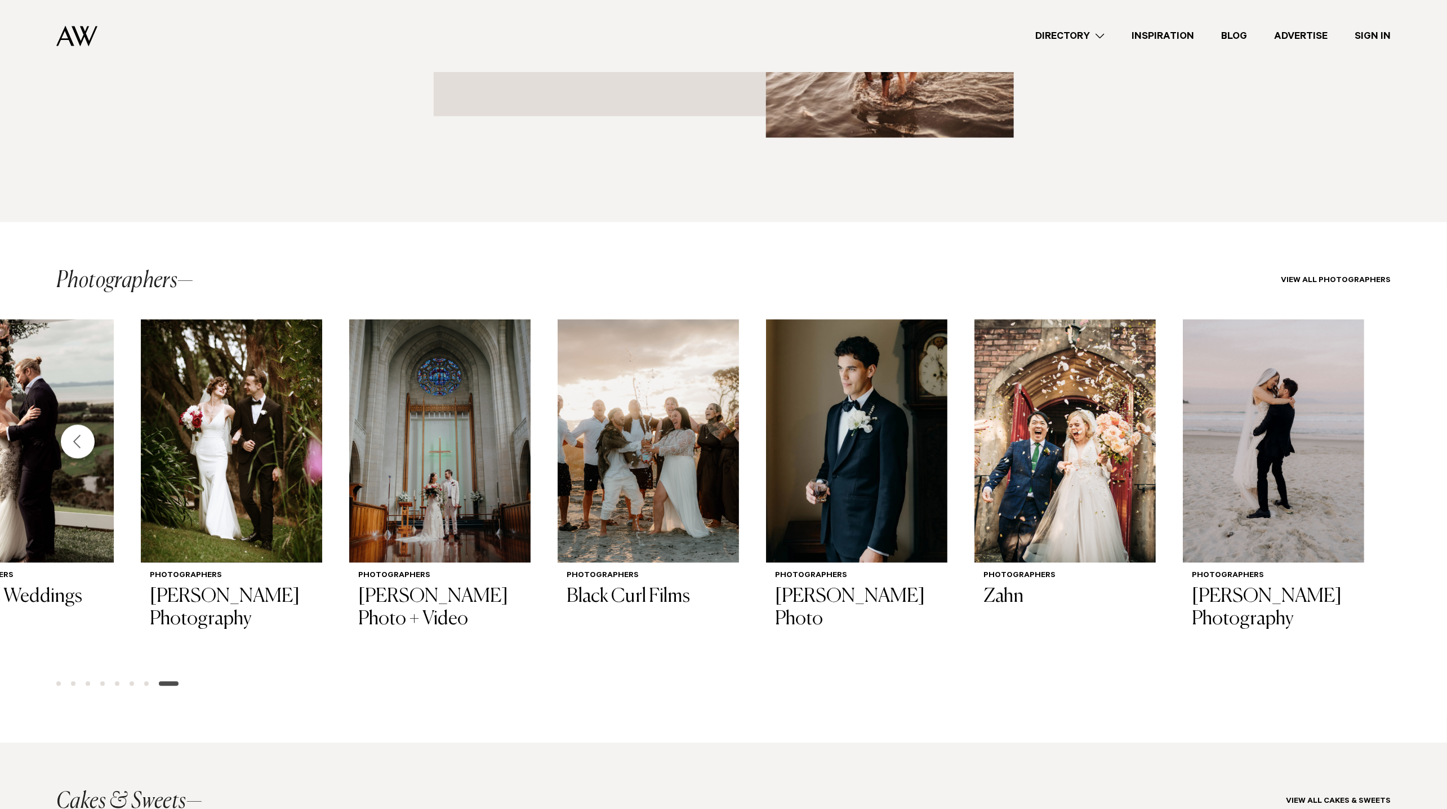
scroll to position [1571, 0]
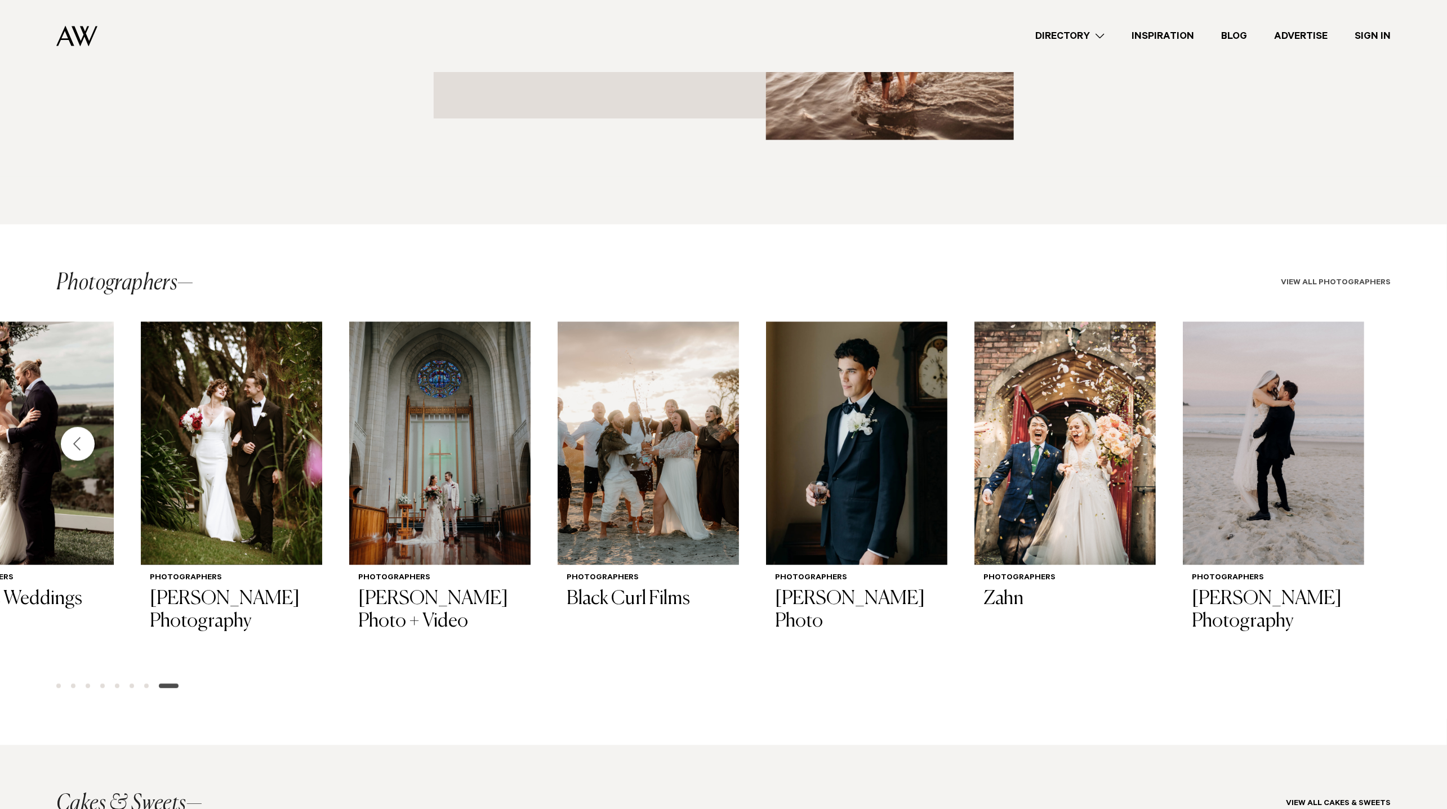
click at [1318, 279] on link "View all Photographers" at bounding box center [1336, 283] width 110 height 9
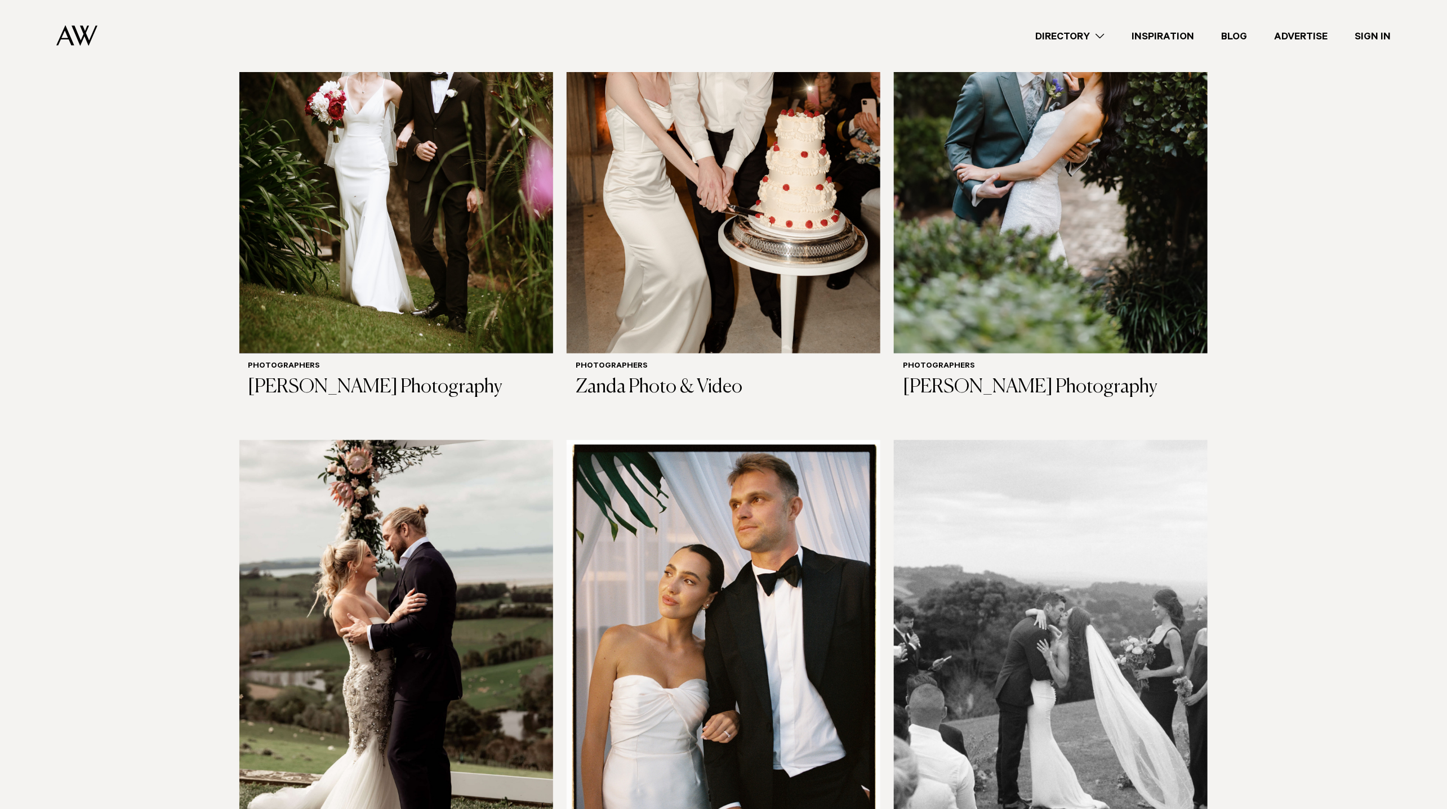
scroll to position [4498, 0]
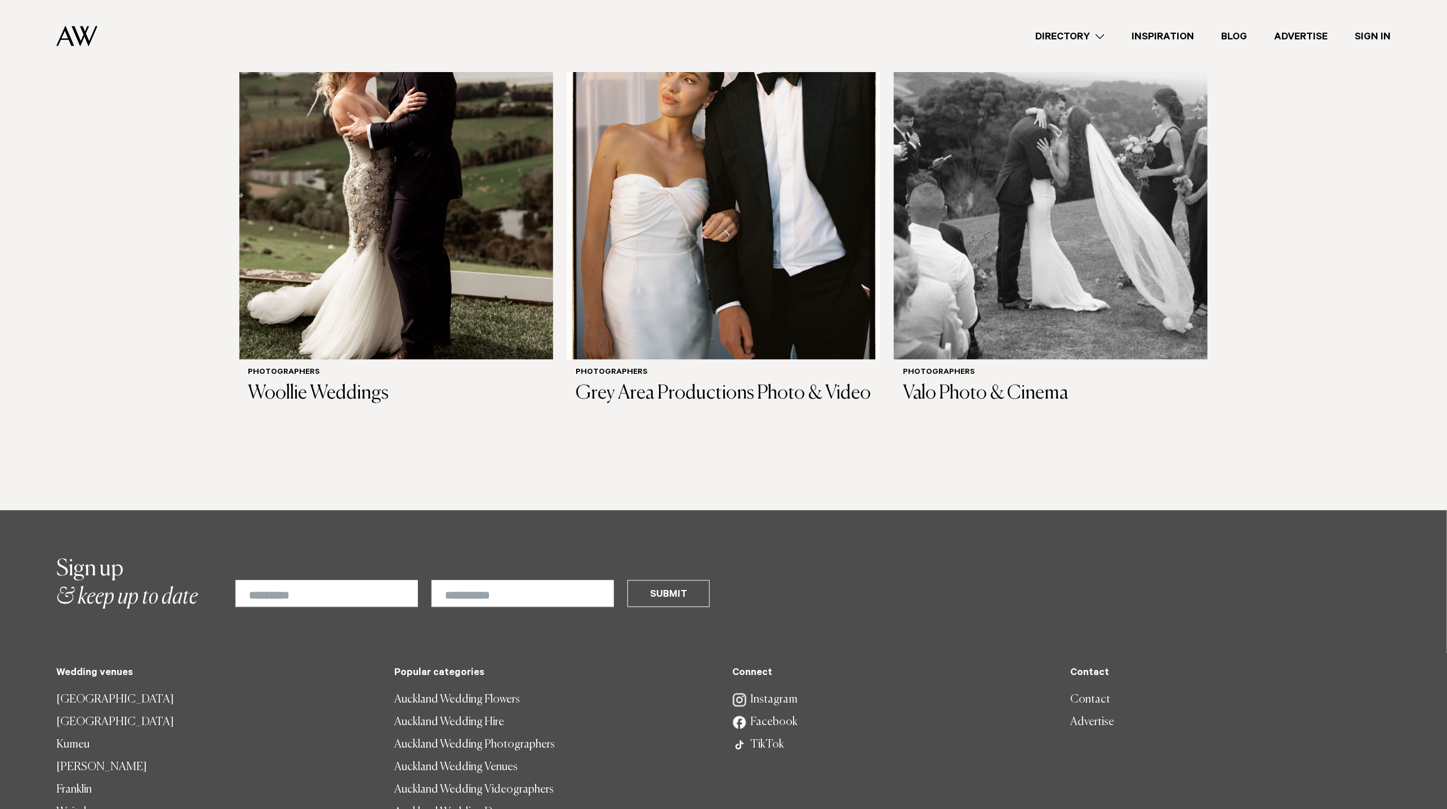
click at [1066, 36] on link "Directory" at bounding box center [1070, 36] width 96 height 15
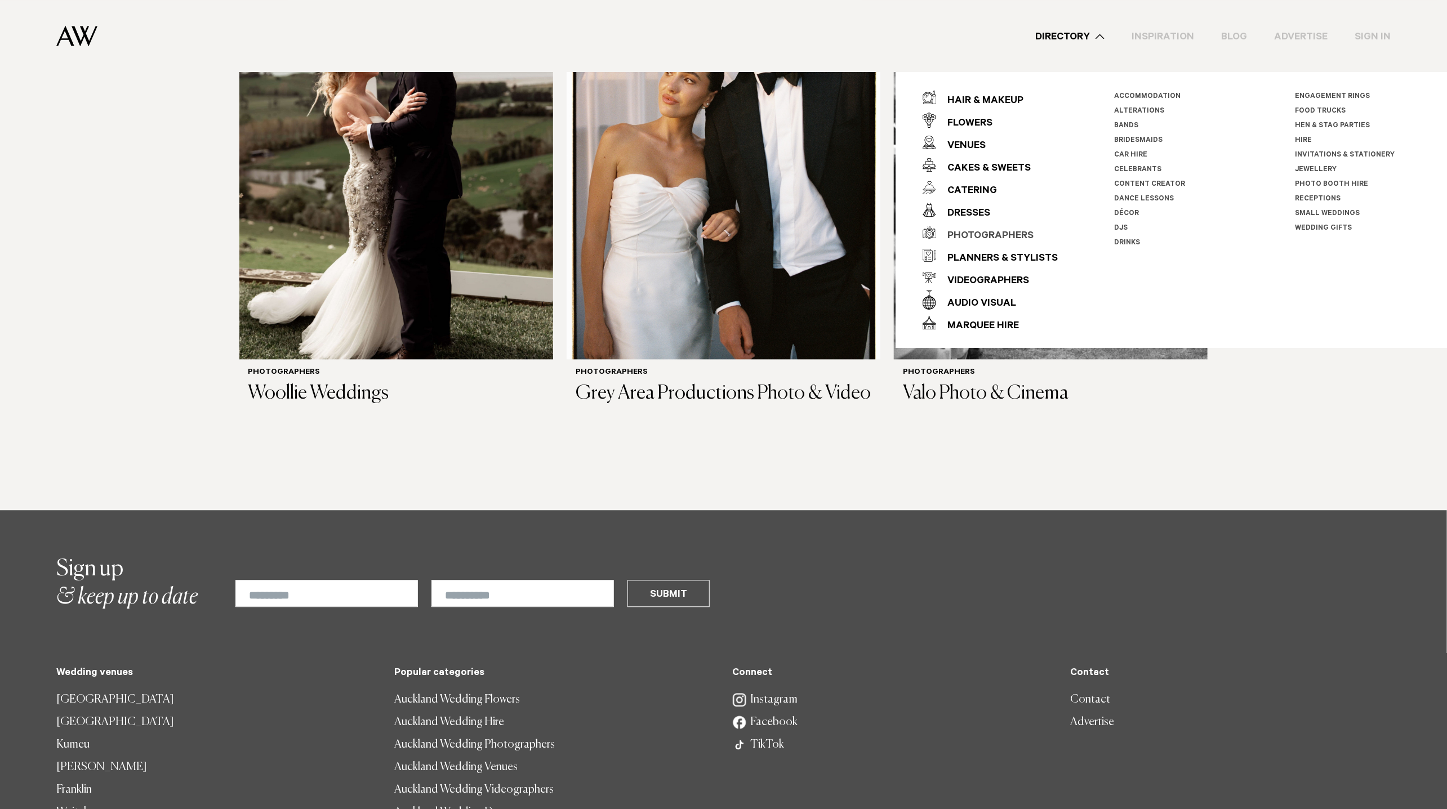
click at [980, 232] on div "Photographers" at bounding box center [984, 236] width 97 height 23
